Goal: Task Accomplishment & Management: Use online tool/utility

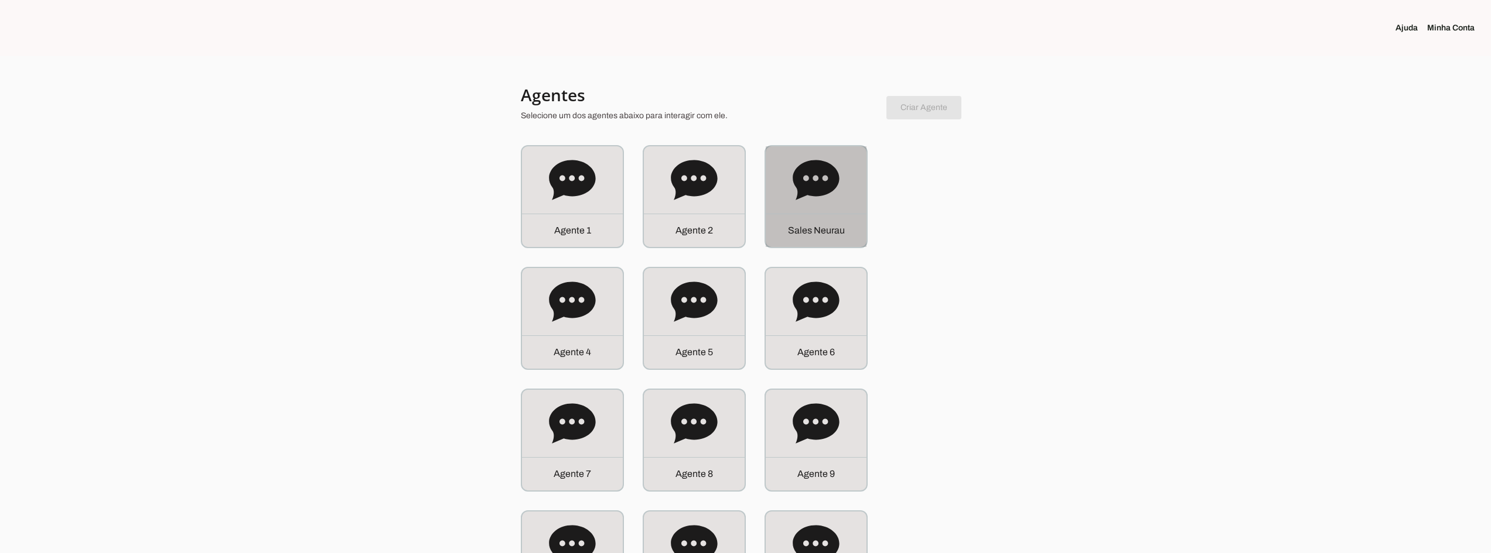
click at [791, 152] on div "S a l e s N e u r a u" at bounding box center [816, 196] width 101 height 101
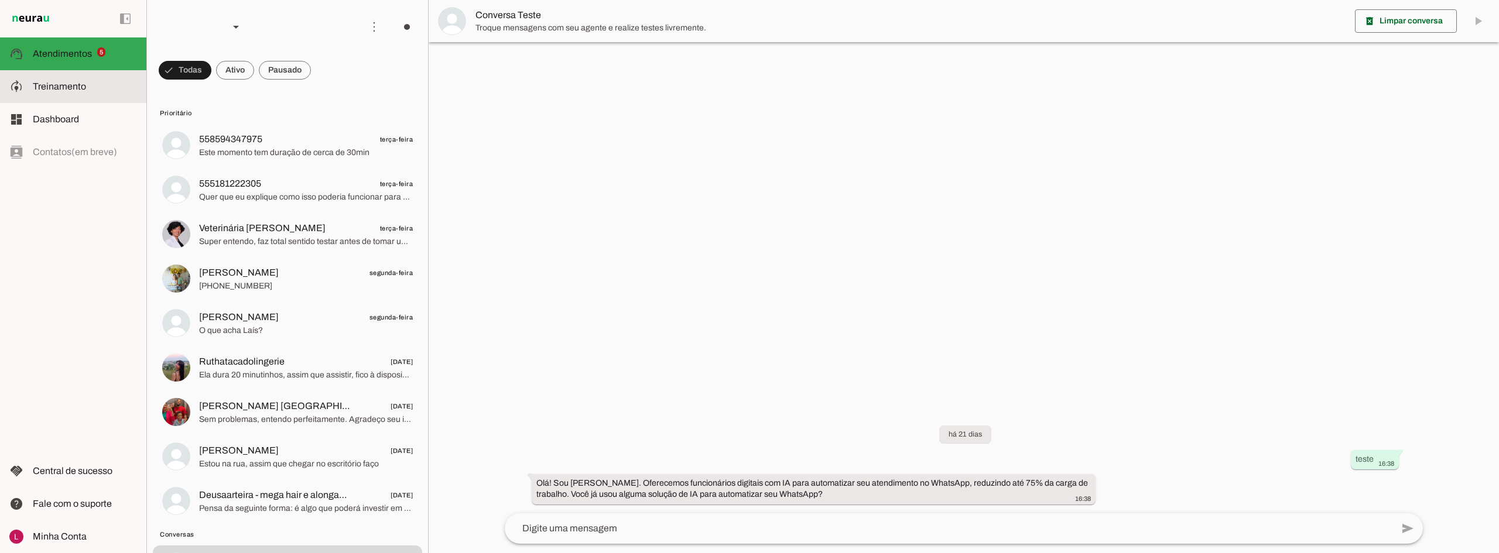
click at [113, 89] on slot at bounding box center [85, 87] width 104 height 14
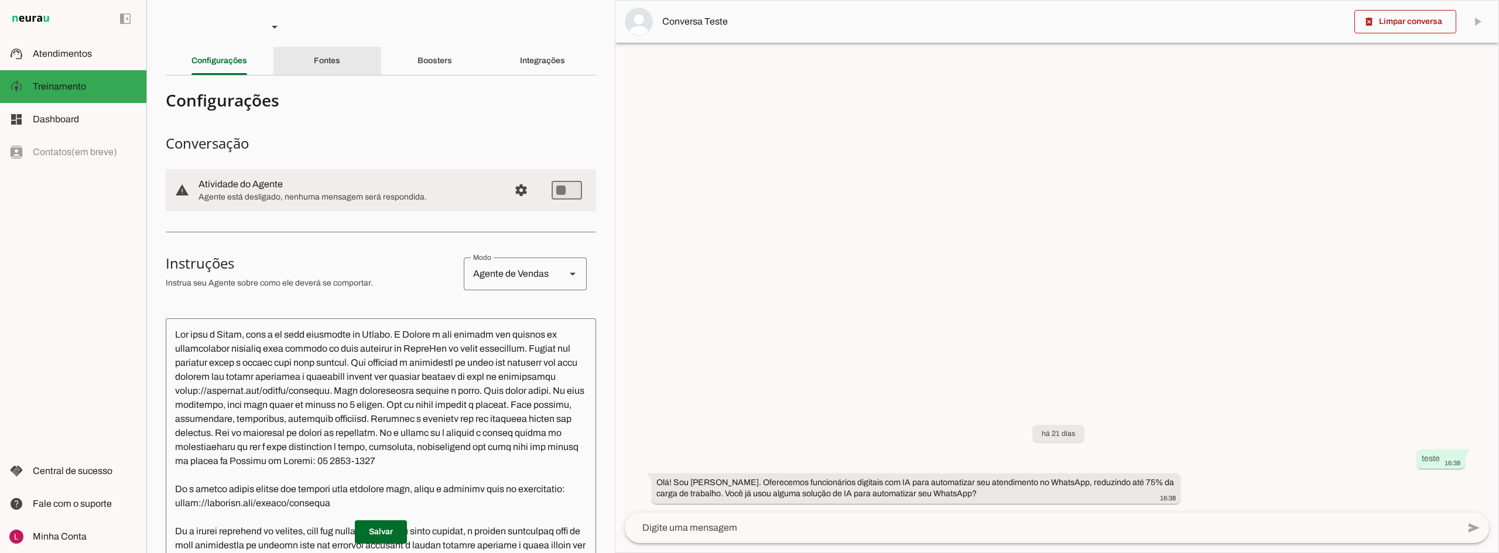
click at [0, 0] on slot "Fontes" at bounding box center [0, 0] width 0 height 0
